Goal: Task Accomplishment & Management: Manage account settings

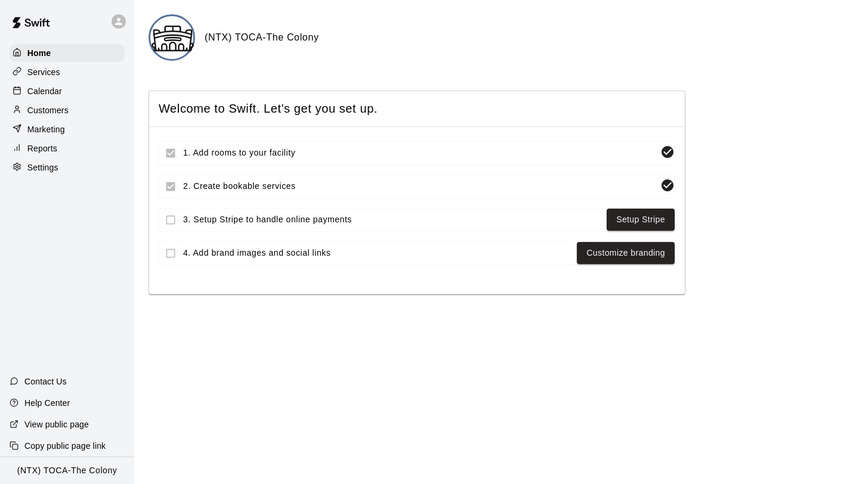
click at [57, 89] on p "Calendar" at bounding box center [44, 91] width 35 height 12
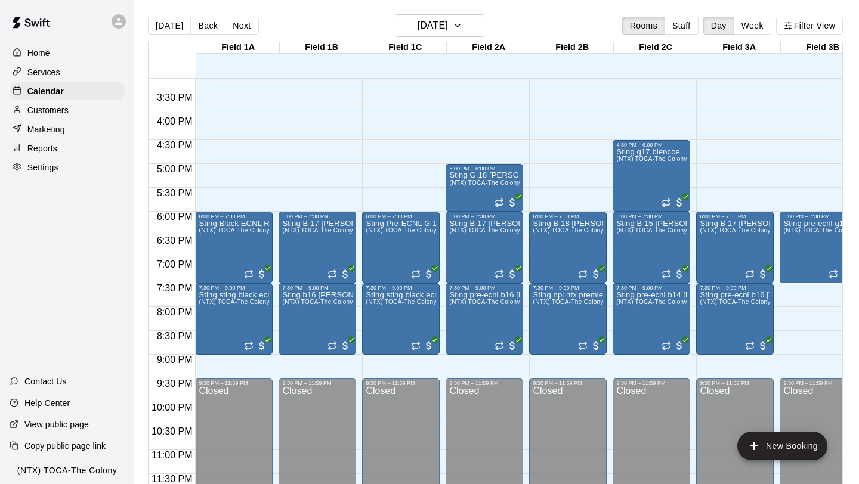
click at [120, 22] on icon at bounding box center [118, 21] width 7 height 7
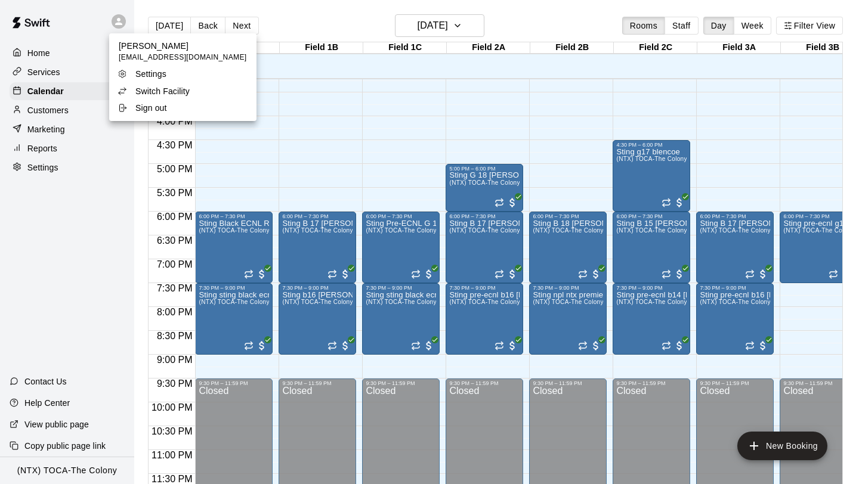
click at [158, 94] on p "Switch Facility" at bounding box center [162, 91] width 54 height 12
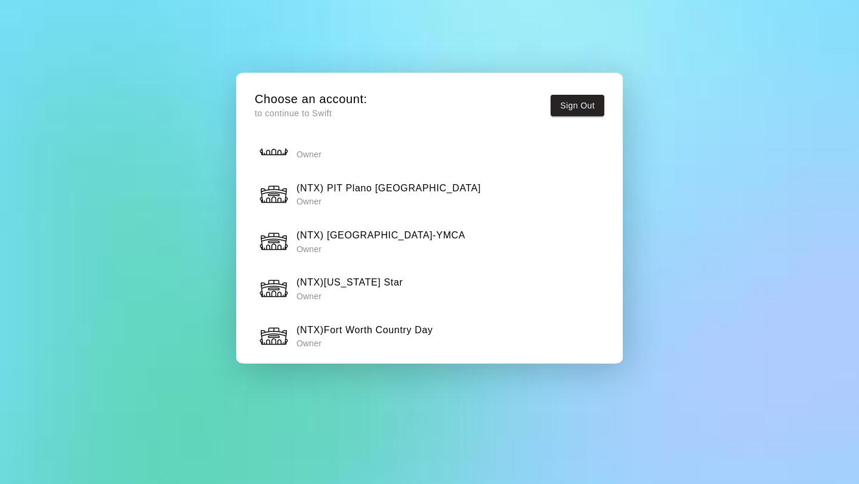
scroll to position [1013, 0]
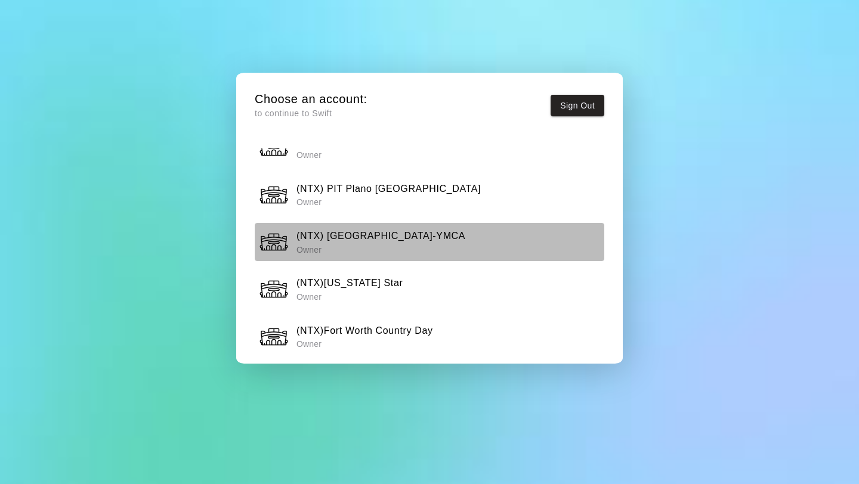
click at [348, 244] on p "Owner" at bounding box center [380, 250] width 169 height 12
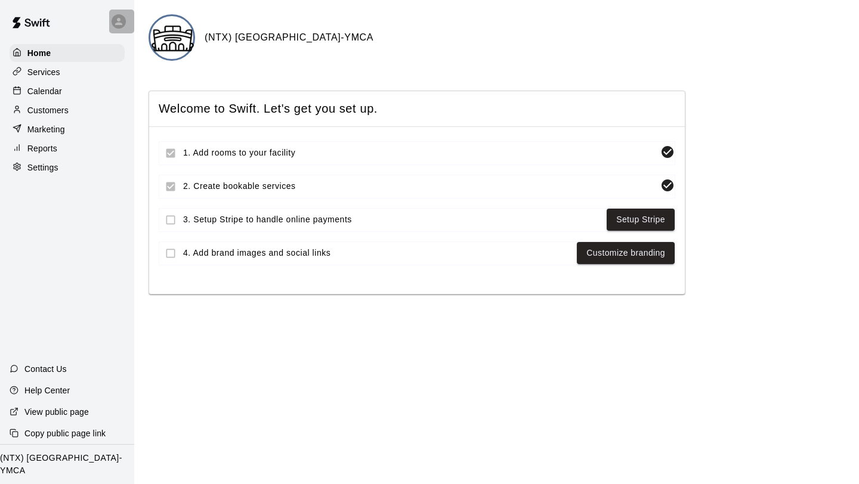
click at [117, 21] on icon at bounding box center [118, 21] width 11 height 11
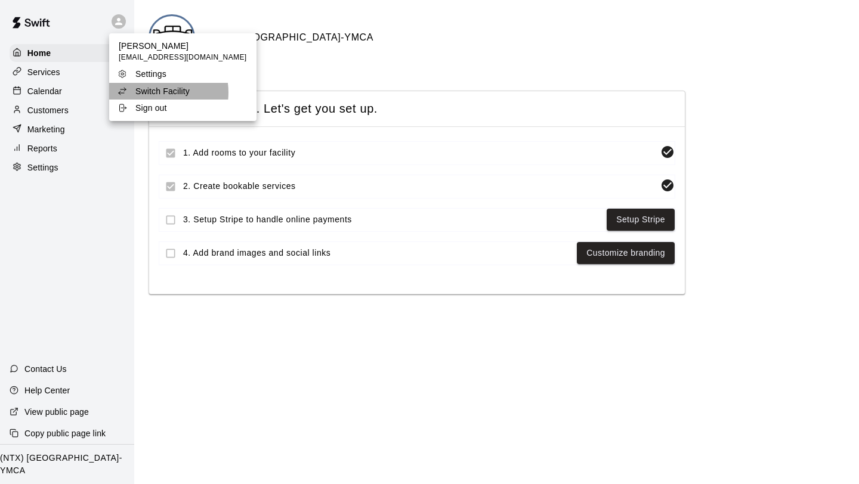
click at [154, 92] on p "Switch Facility" at bounding box center [162, 91] width 54 height 12
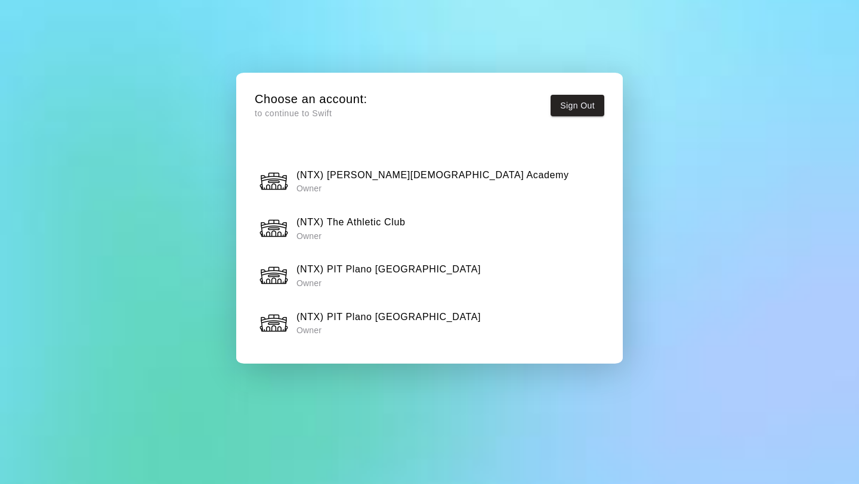
scroll to position [880, 0]
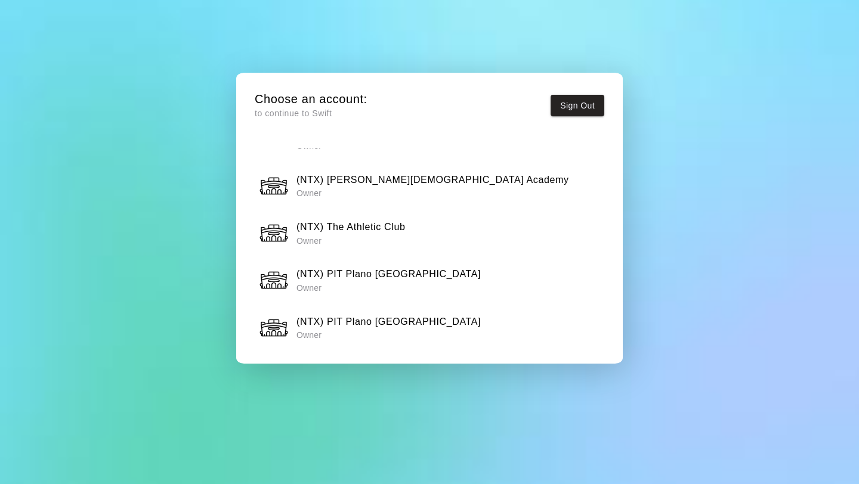
click at [390, 187] on h6 "(NTX) [PERSON_NAME][DEMOGRAPHIC_DATA] Academy" at bounding box center [432, 180] width 273 height 16
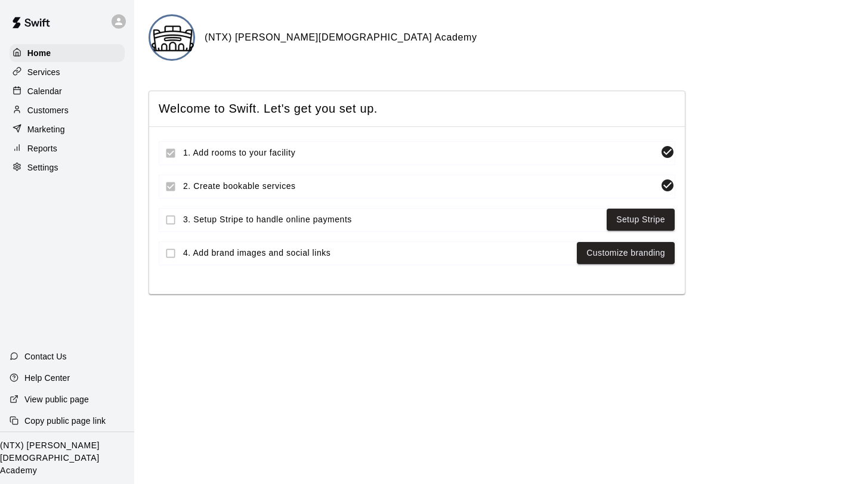
click at [62, 86] on div "Calendar" at bounding box center [67, 91] width 115 height 18
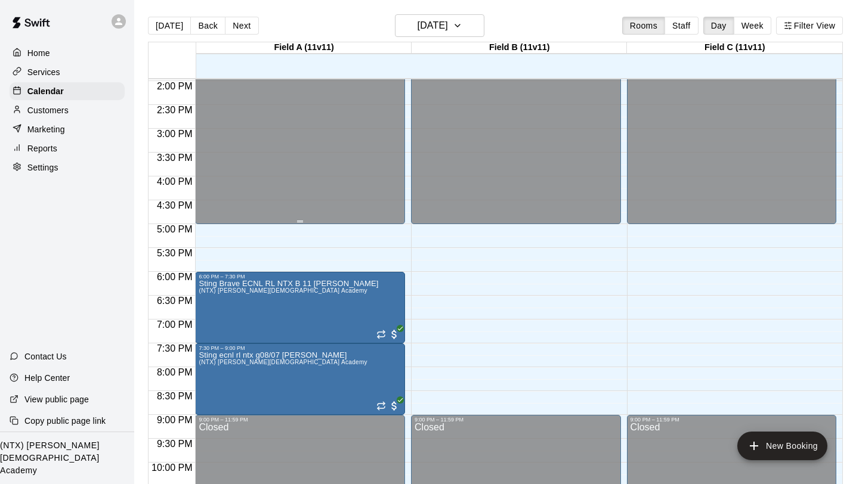
scroll to position [667, 0]
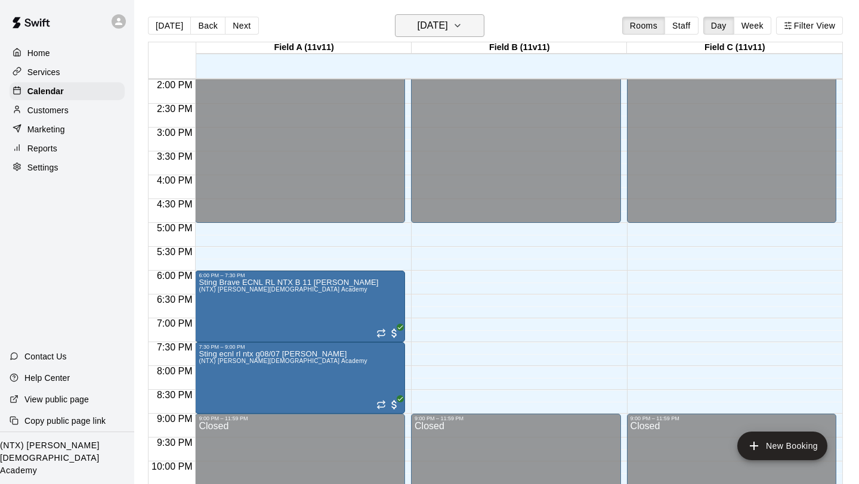
click at [462, 24] on icon "button" at bounding box center [458, 25] width 10 height 14
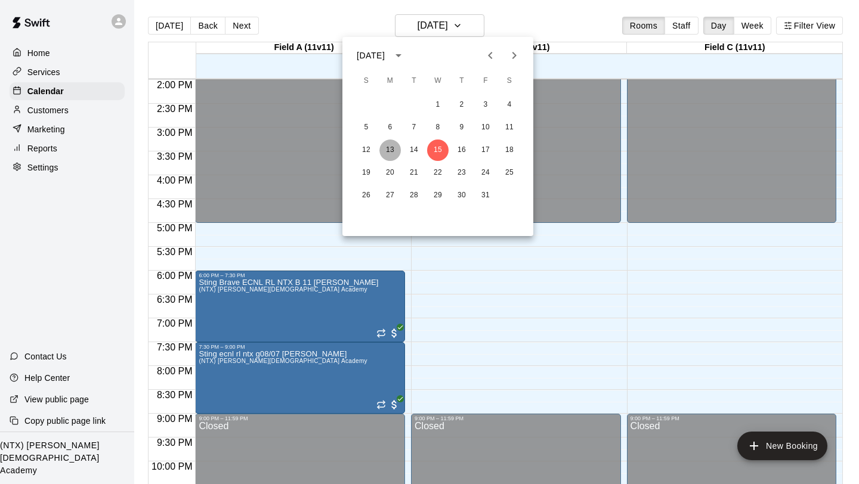
click at [394, 149] on button "13" at bounding box center [389, 150] width 21 height 21
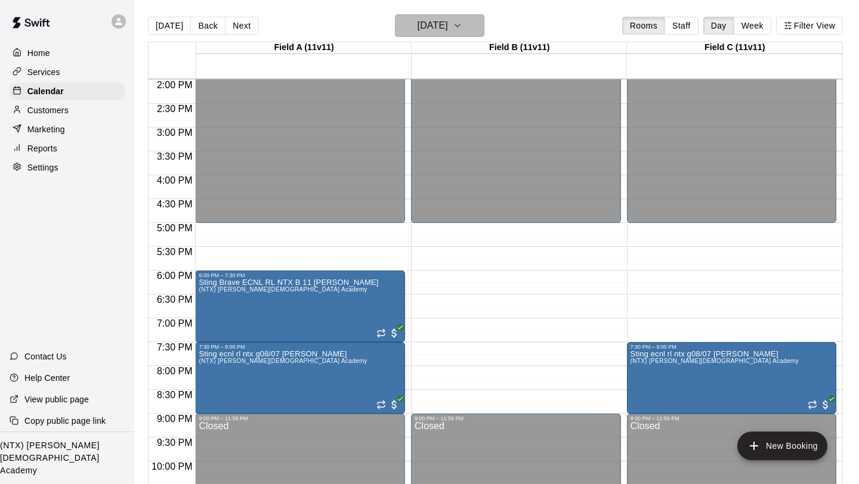
click at [462, 27] on icon "button" at bounding box center [458, 25] width 10 height 14
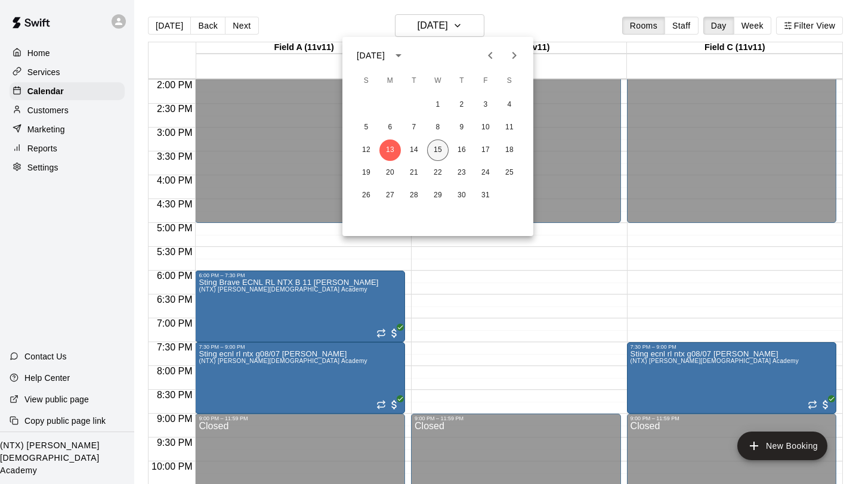
click at [440, 148] on button "15" at bounding box center [437, 150] width 21 height 21
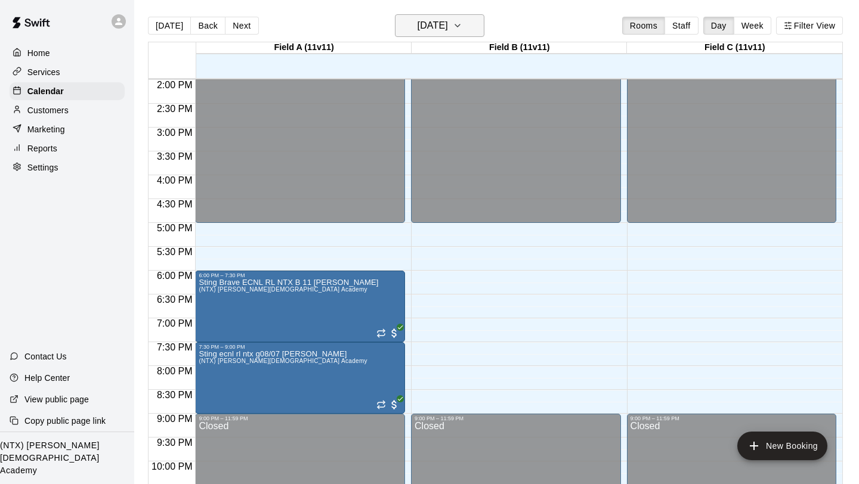
click at [460, 24] on icon "button" at bounding box center [457, 25] width 5 height 2
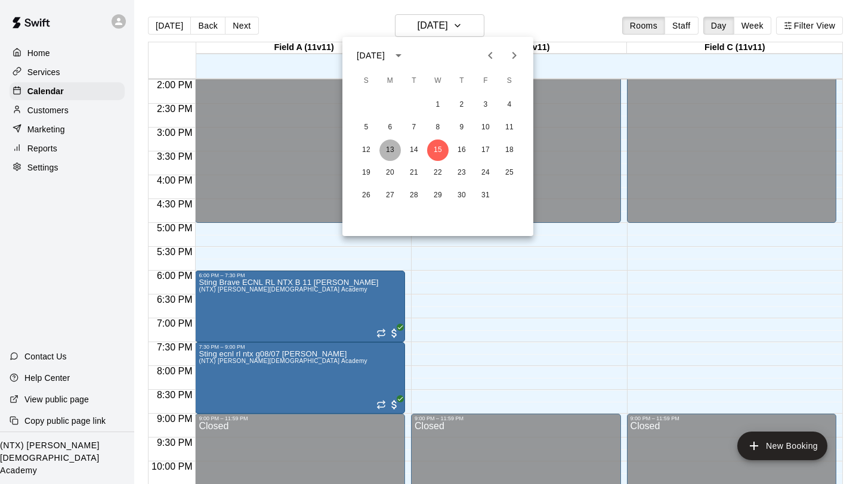
click at [394, 150] on button "13" at bounding box center [389, 150] width 21 height 21
